Goal: Find specific page/section: Find specific page/section

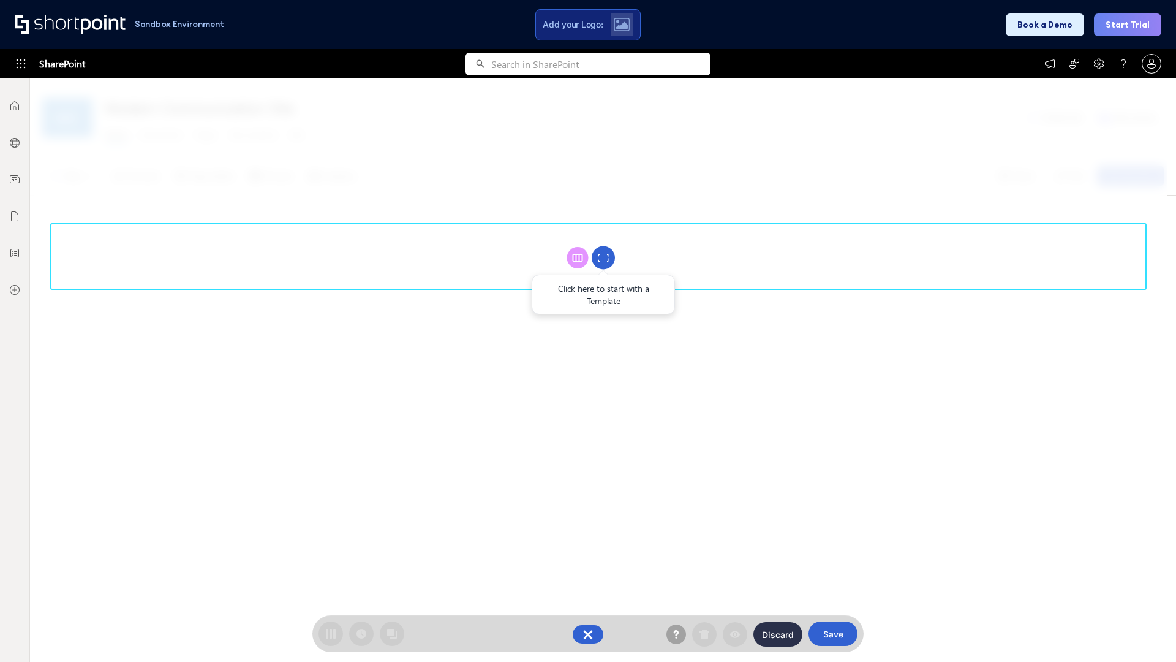
click at [604, 257] on circle at bounding box center [603, 257] width 23 height 23
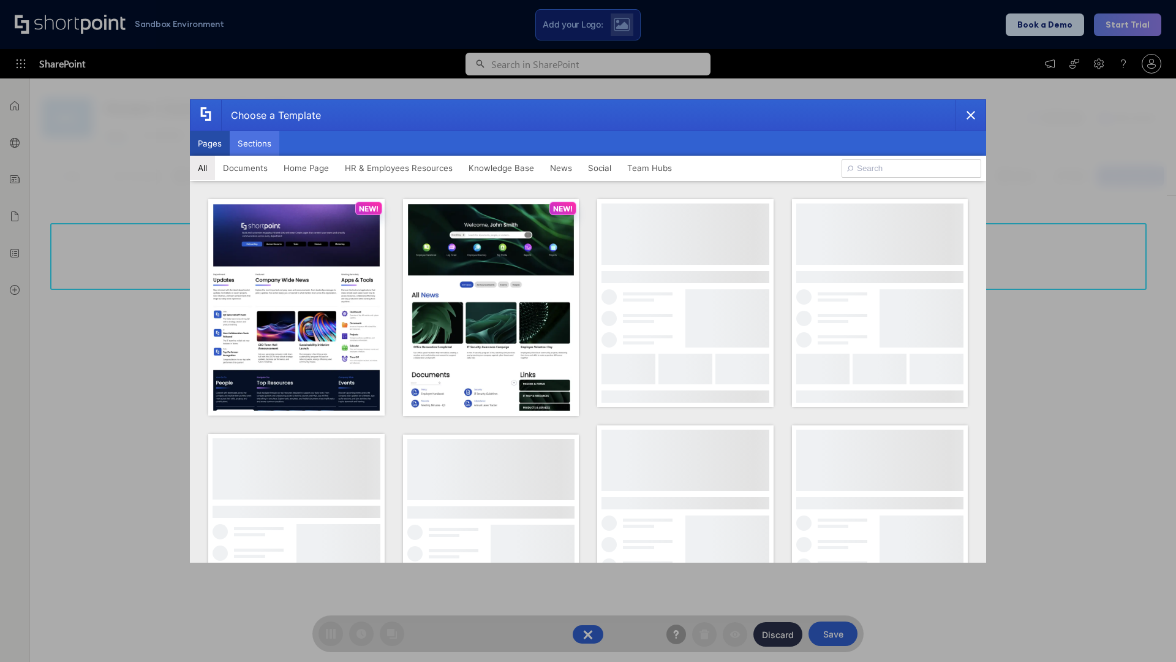
click at [254, 143] on button "Sections" at bounding box center [255, 143] width 50 height 25
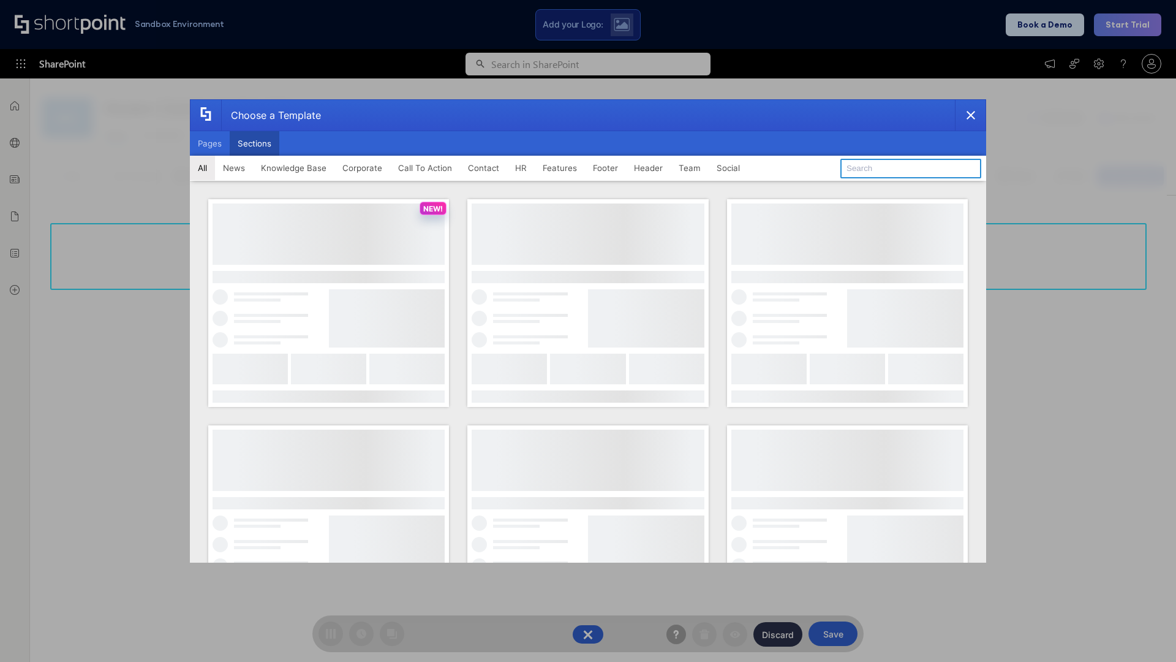
type input "Teammate 1"
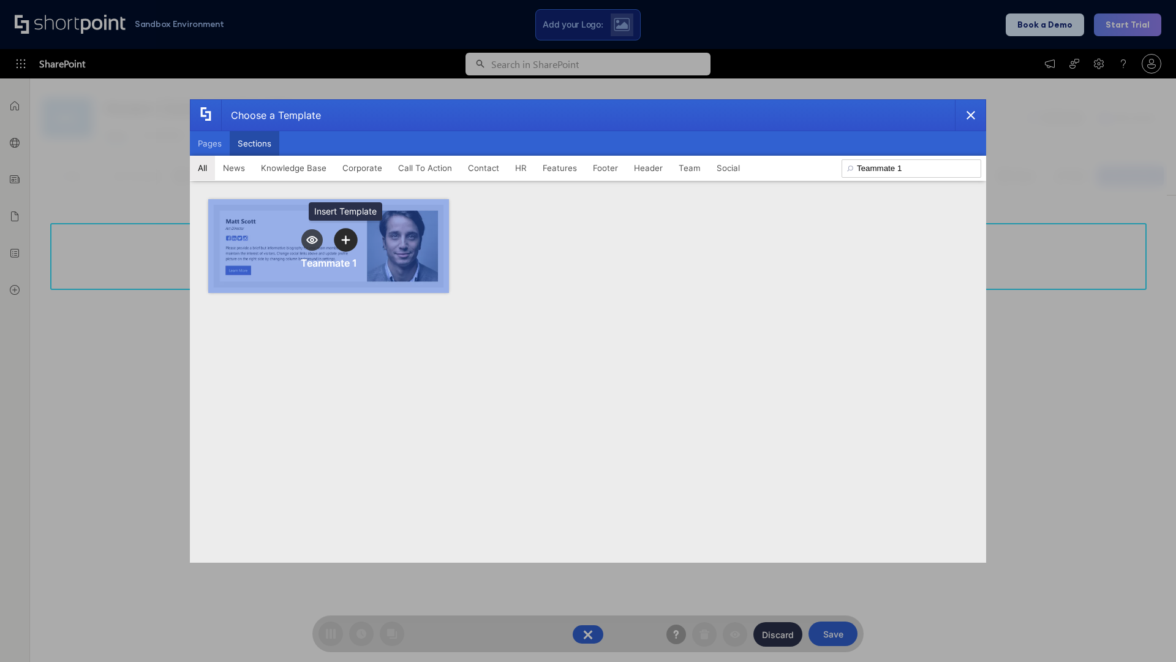
click at [346, 240] on icon "template selector" at bounding box center [345, 239] width 9 height 9
